Goal: Task Accomplishment & Management: Manage account settings

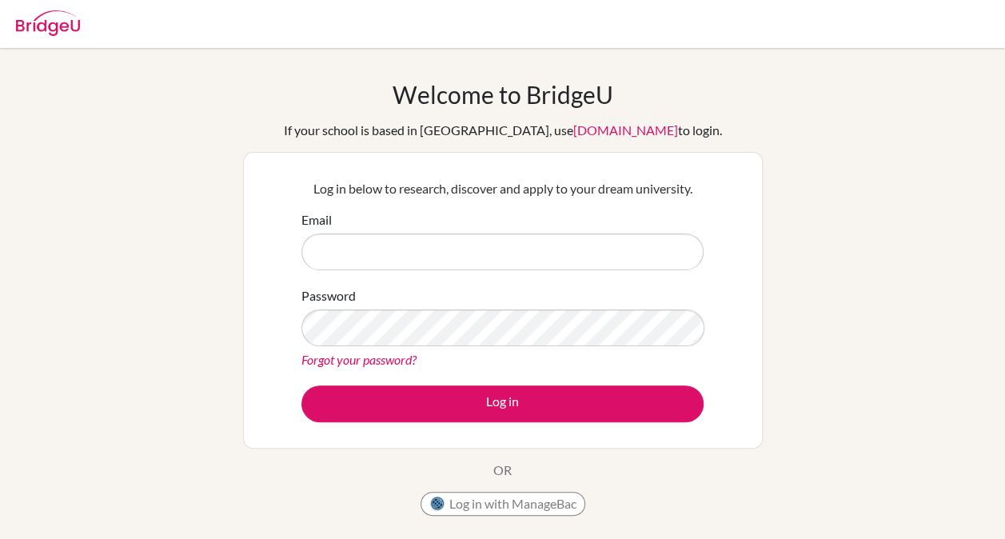
type input "[EMAIL_ADDRESS][DOMAIN_NAME]"
click at [512, 350] on div "Forgot your password?" at bounding box center [502, 359] width 402 height 19
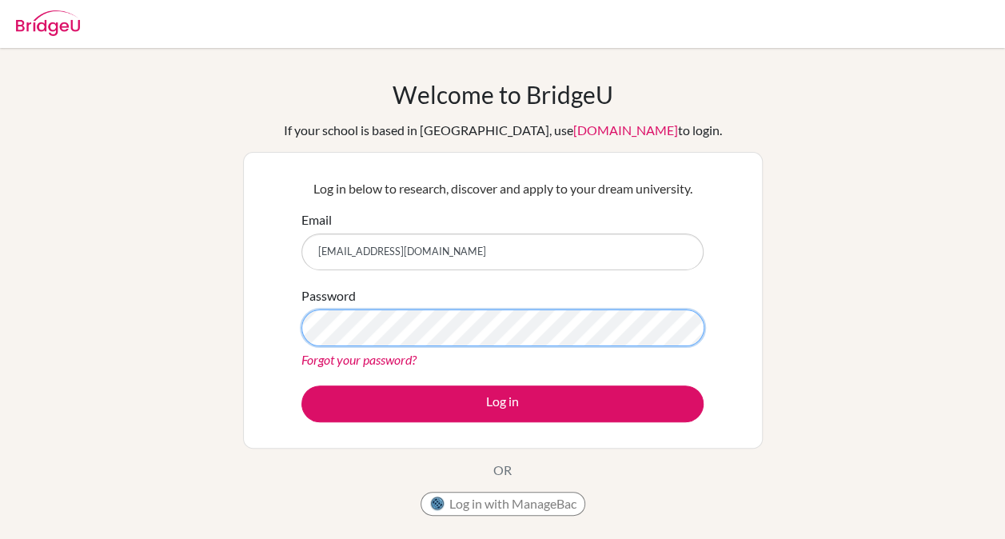
click at [301, 385] on button "Log in" at bounding box center [502, 403] width 402 height 37
